Goal: Task Accomplishment & Management: Manage account settings

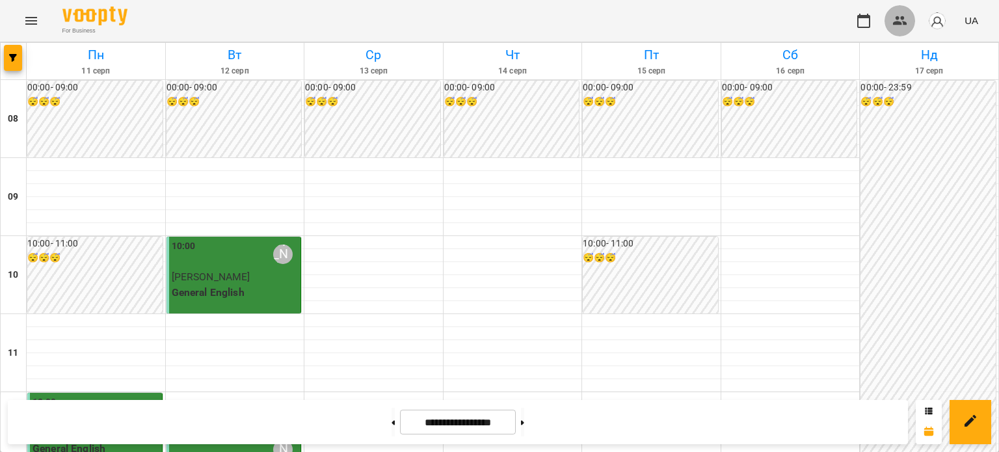
click at [903, 28] on icon "button" at bounding box center [900, 21] width 16 height 16
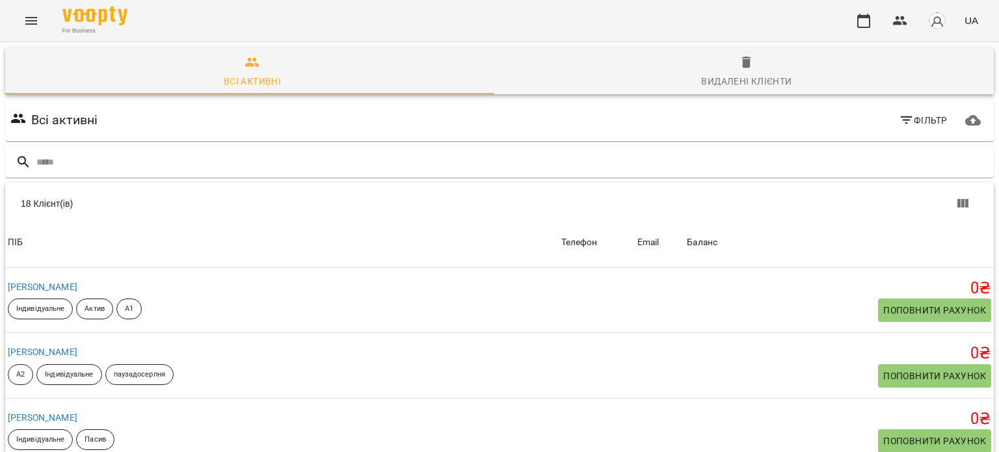
scroll to position [260, 0]
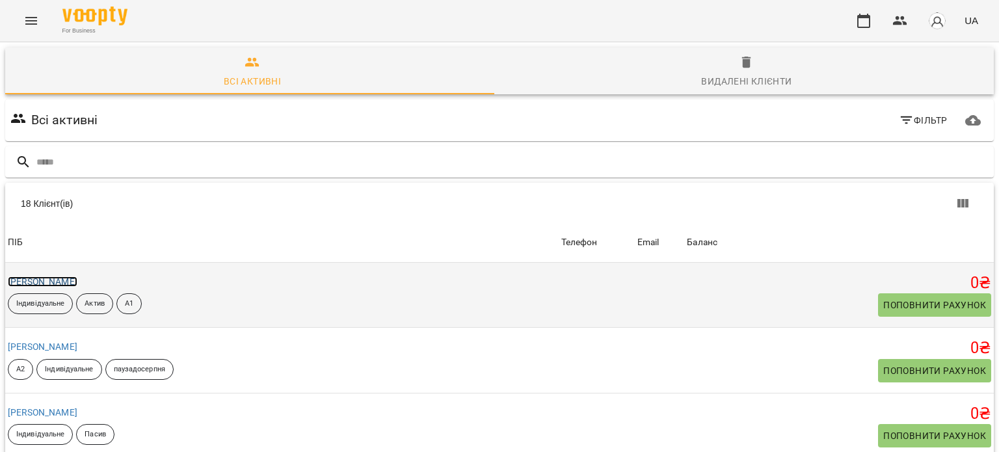
click at [77, 282] on link "Борковська Діана Русланівна" at bounding box center [43, 281] width 70 height 10
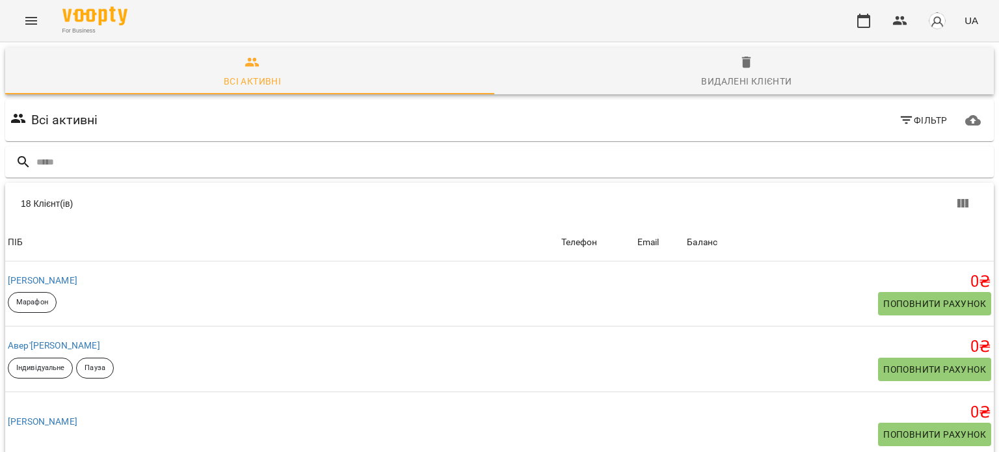
click at [739, 55] on icon "button" at bounding box center [747, 63] width 16 height 16
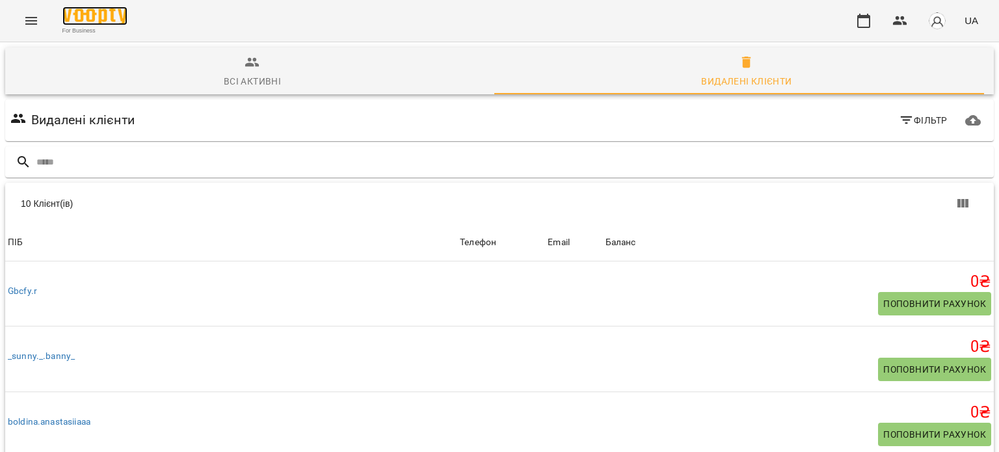
click at [107, 18] on img at bounding box center [94, 16] width 65 height 19
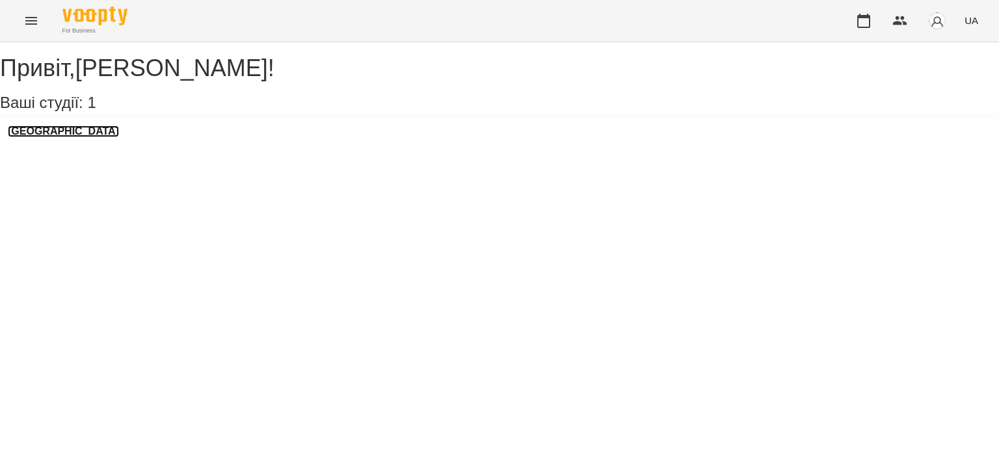
click at [57, 137] on h3 "LangLover School" at bounding box center [63, 132] width 111 height 12
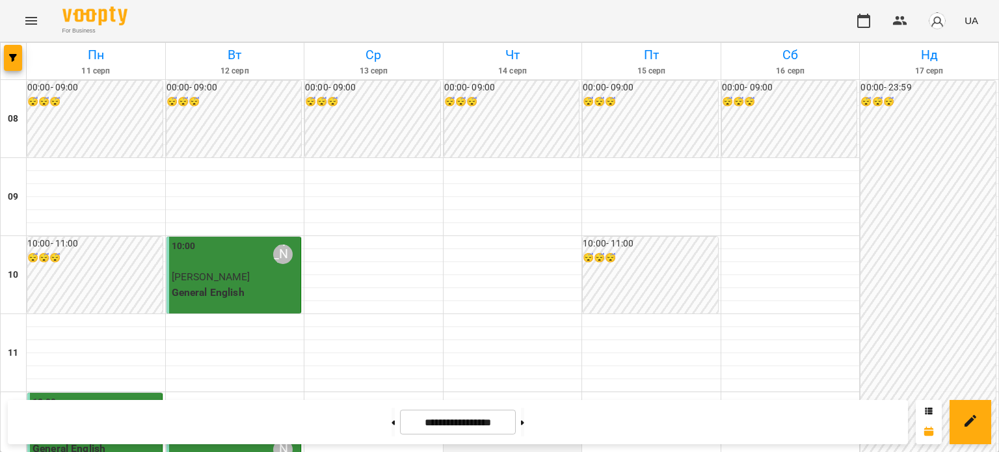
scroll to position [390, 0]
